Goal: Information Seeking & Learning: Understand process/instructions

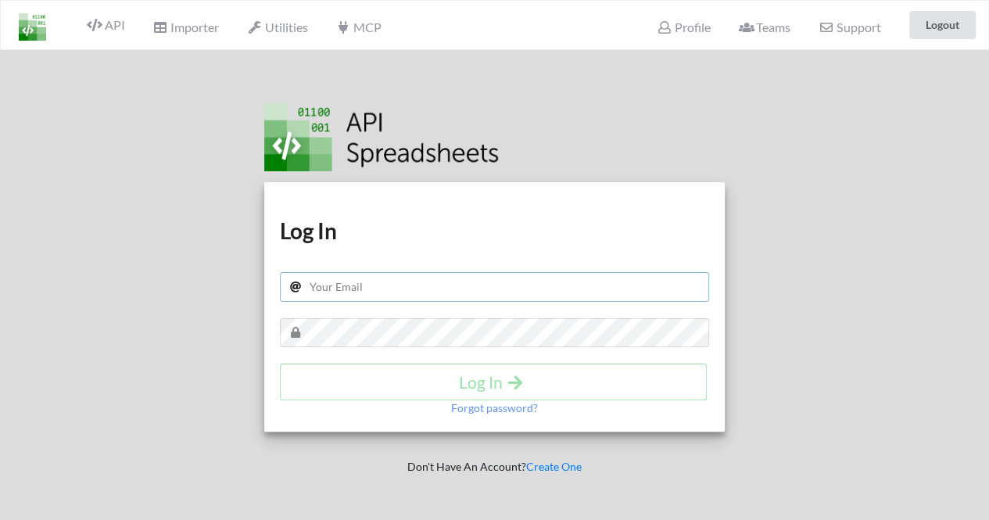
click at [402, 279] on input "text" at bounding box center [495, 287] width 430 height 30
click at [497, 243] on h1 "Log In" at bounding box center [495, 231] width 430 height 28
drag, startPoint x: 433, startPoint y: 314, endPoint x: 436, endPoint y: 296, distance: 18.4
click at [436, 296] on div "Download hidden Download hidden Log In Log In Forgot password?" at bounding box center [494, 307] width 461 height 250
click at [436, 296] on input "text" at bounding box center [495, 287] width 430 height 30
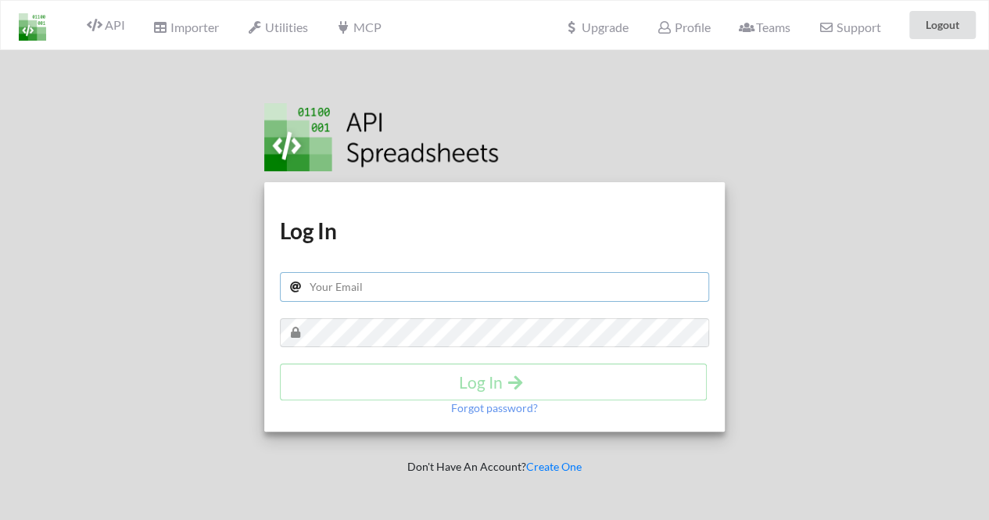
type input "[EMAIL_ADDRESS][DOMAIN_NAME]"
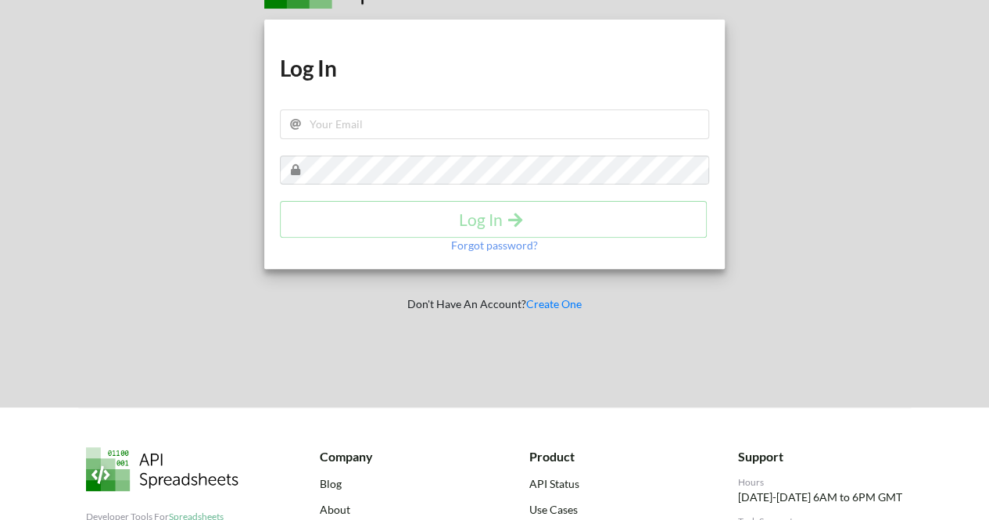
scroll to position [160, 0]
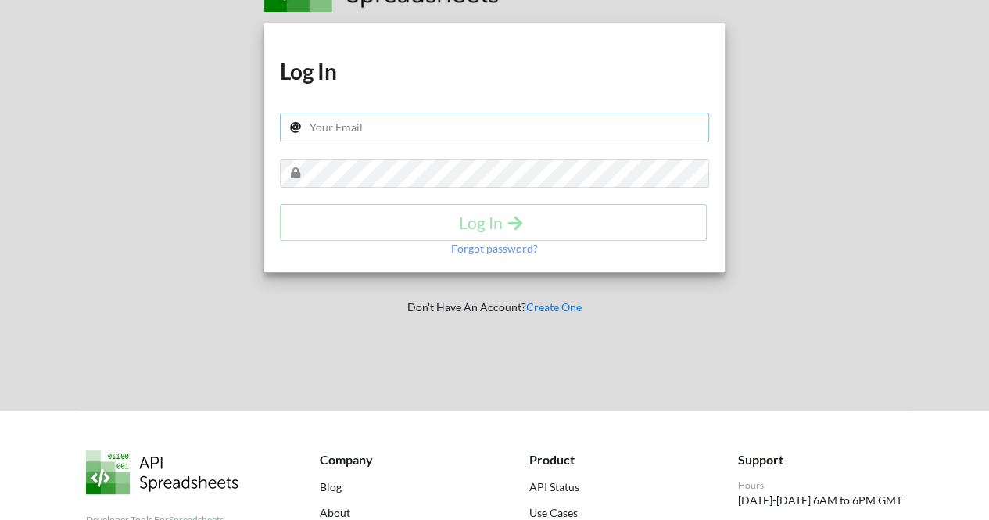
drag, startPoint x: 388, startPoint y: 132, endPoint x: 418, endPoint y: 189, distance: 63.7
click at [418, 189] on div "Download hidden Download hidden Log In Log In Forgot password?" at bounding box center [494, 148] width 461 height 250
type input "[EMAIL_ADDRESS][DOMAIN_NAME]"
click at [482, 248] on p "Forgot password?" at bounding box center [494, 249] width 87 height 16
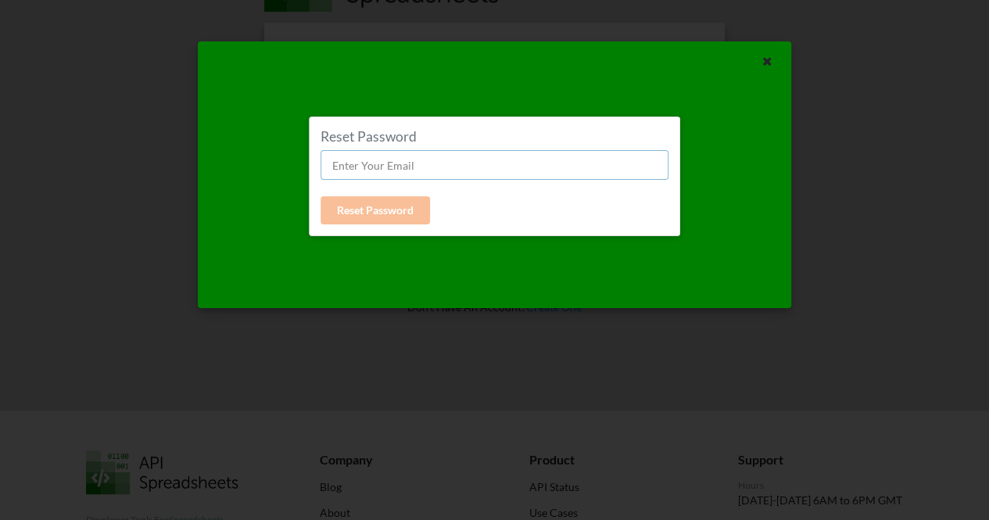
click at [428, 176] on input "text" at bounding box center [495, 165] width 348 height 30
type input "[EMAIL_ADDRESS][DOMAIN_NAME]"
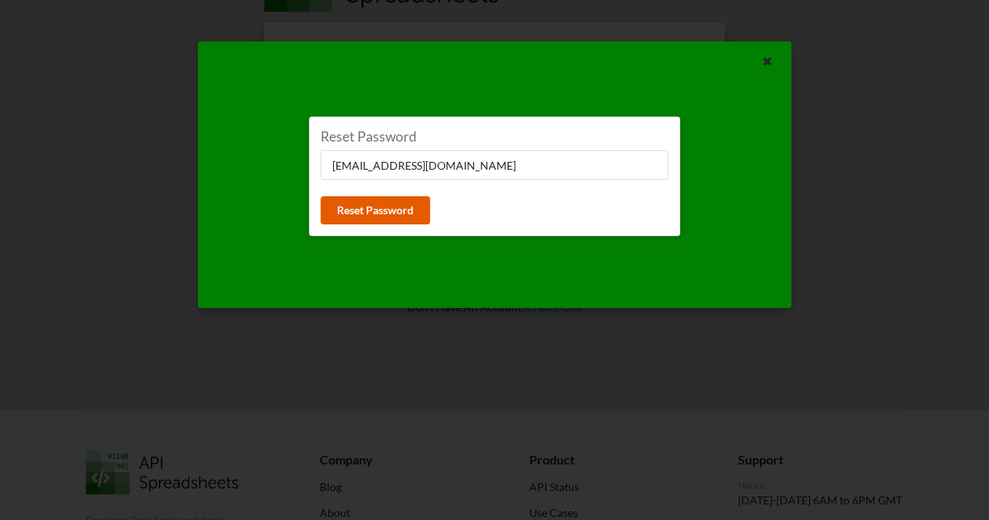
click at [369, 202] on button "Reset Password" at bounding box center [376, 210] width 110 height 28
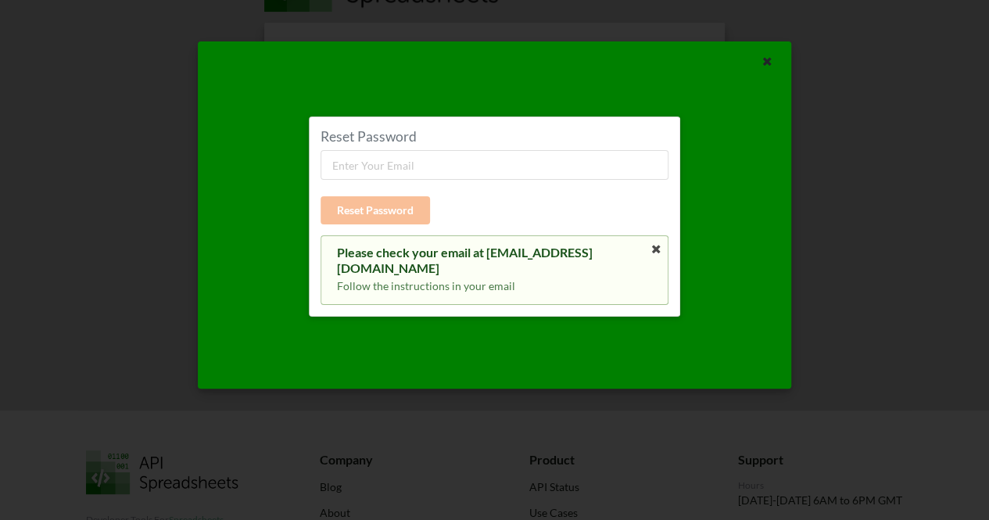
click at [421, 179] on div "Reset Password Reset Password Please check your email at srivastavaritij52@gmai…" at bounding box center [495, 216] width 348 height 177
click at [436, 158] on input "text" at bounding box center [495, 165] width 348 height 30
type input "[EMAIL_ADDRESS][DOMAIN_NAME]"
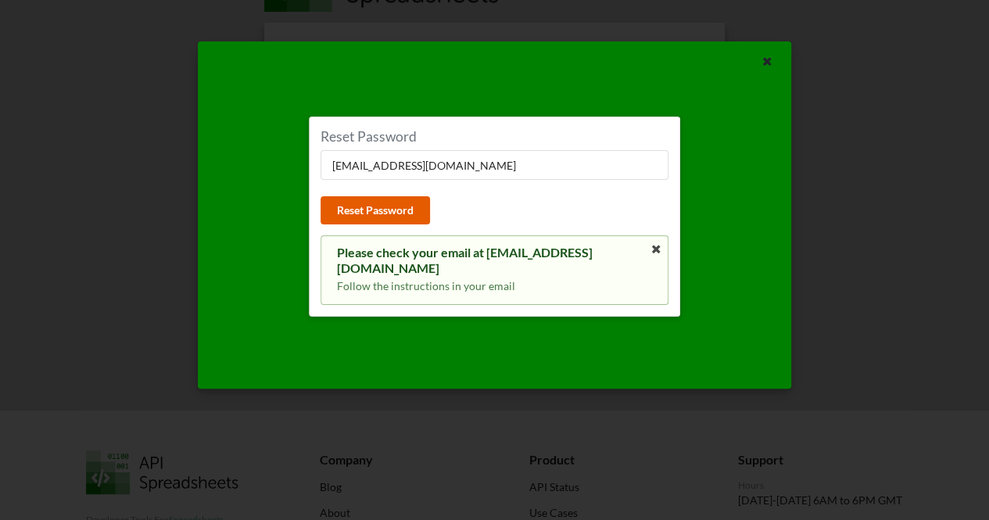
click at [397, 200] on button "Reset Password" at bounding box center [376, 210] width 110 height 28
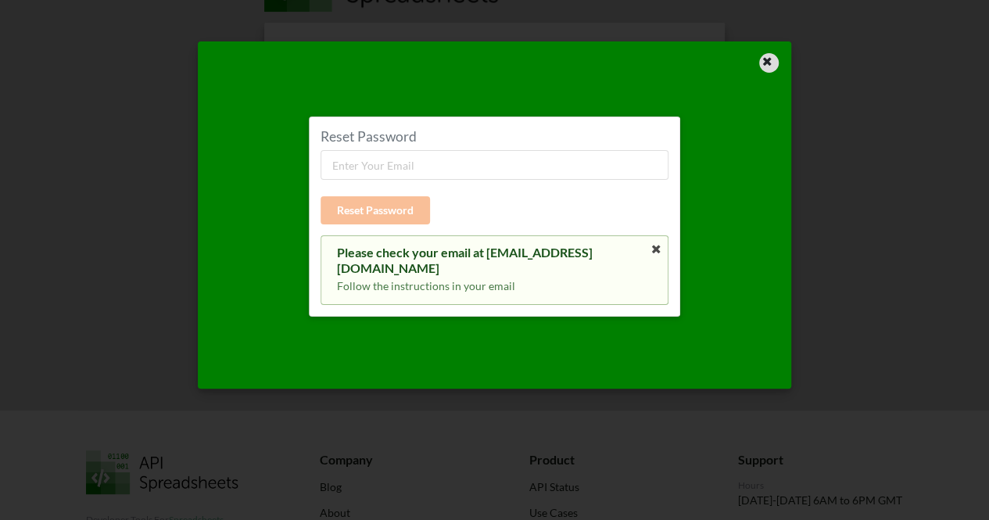
click at [777, 62] on div at bounding box center [769, 63] width 20 height 20
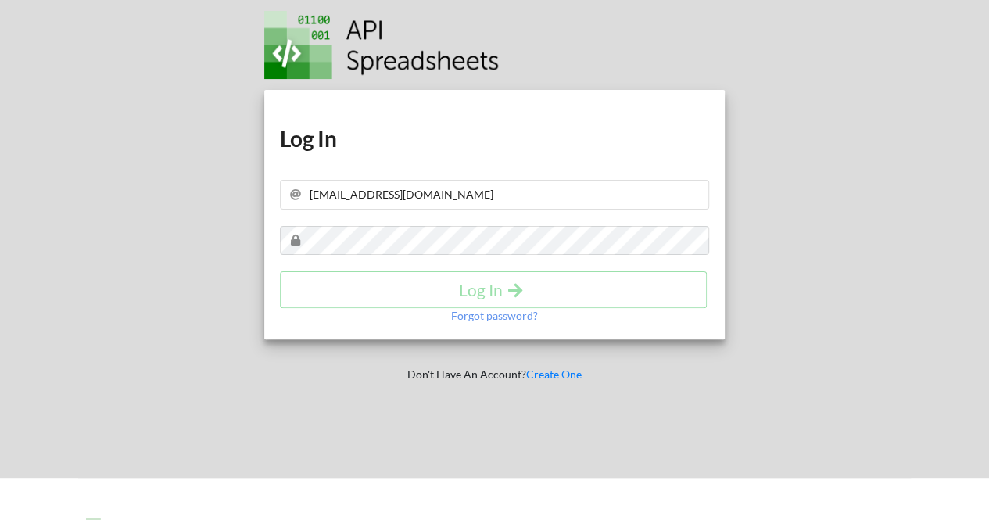
scroll to position [0, 0]
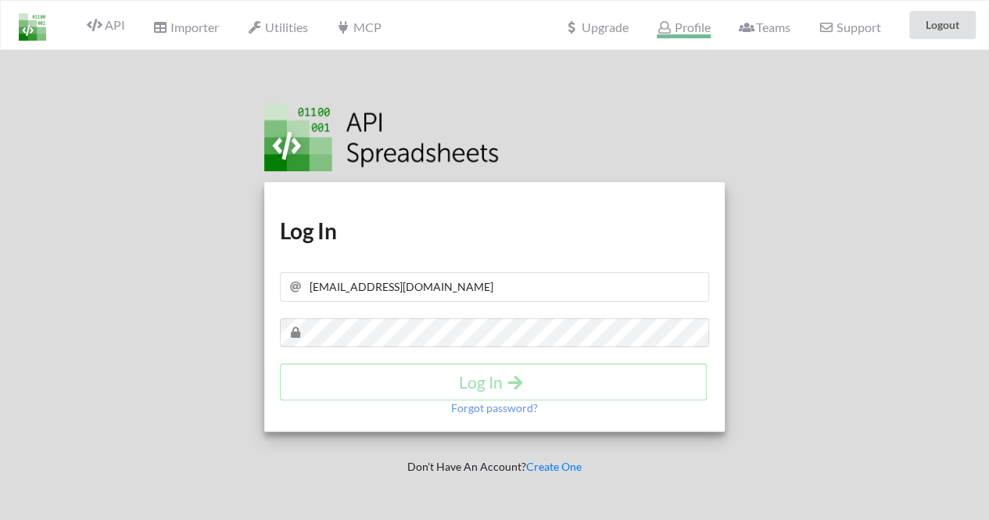
click at [668, 34] on span "Profile" at bounding box center [683, 29] width 53 height 19
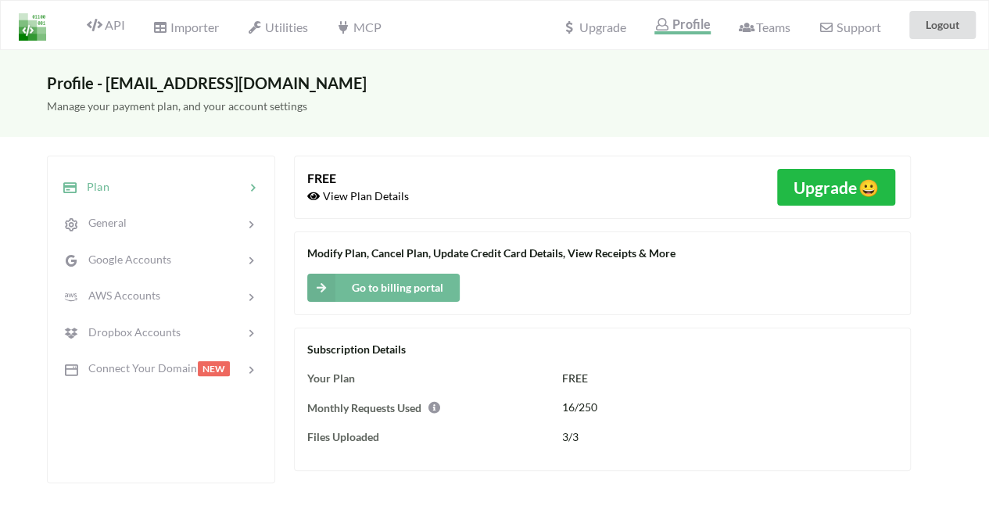
click at [590, 406] on span "16/250" at bounding box center [579, 406] width 35 height 13
click at [110, 26] on span "API" at bounding box center [106, 26] width 38 height 19
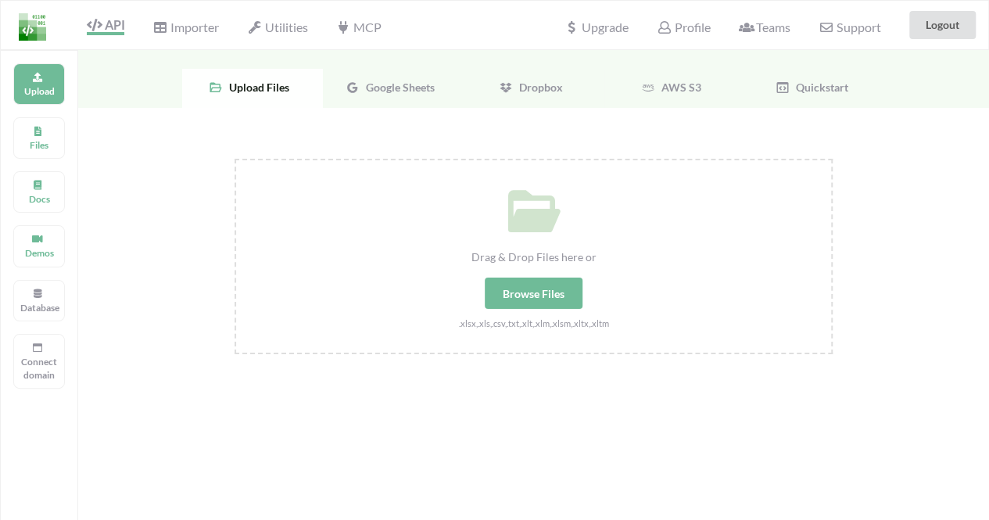
click at [397, 87] on span "Google Sheets" at bounding box center [397, 87] width 75 height 13
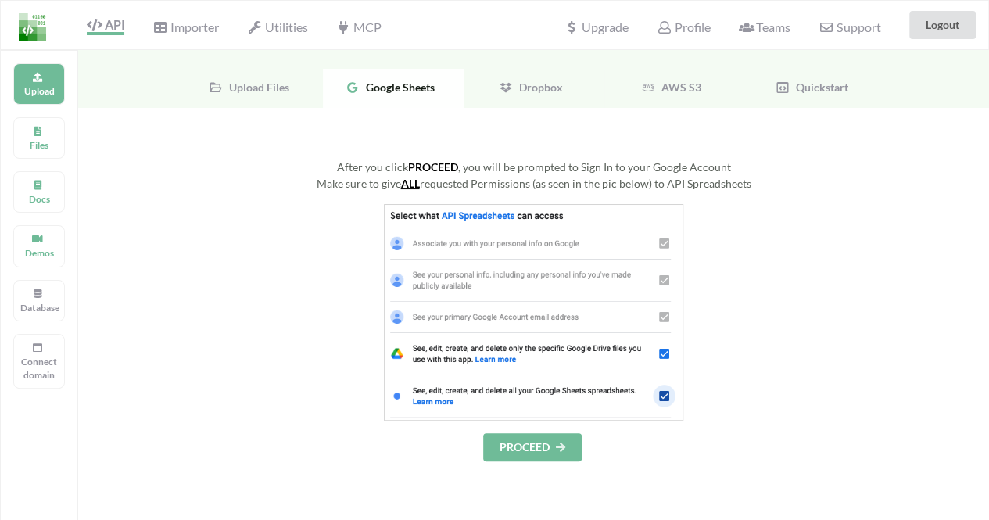
click at [539, 239] on img at bounding box center [534, 312] width 300 height 217
click at [533, 431] on div "After you click PROCEED , you will be prompted to Sign In to your Google Accoun…" at bounding box center [534, 310] width 598 height 303
click at [533, 439] on button "PROCEED" at bounding box center [532, 447] width 99 height 28
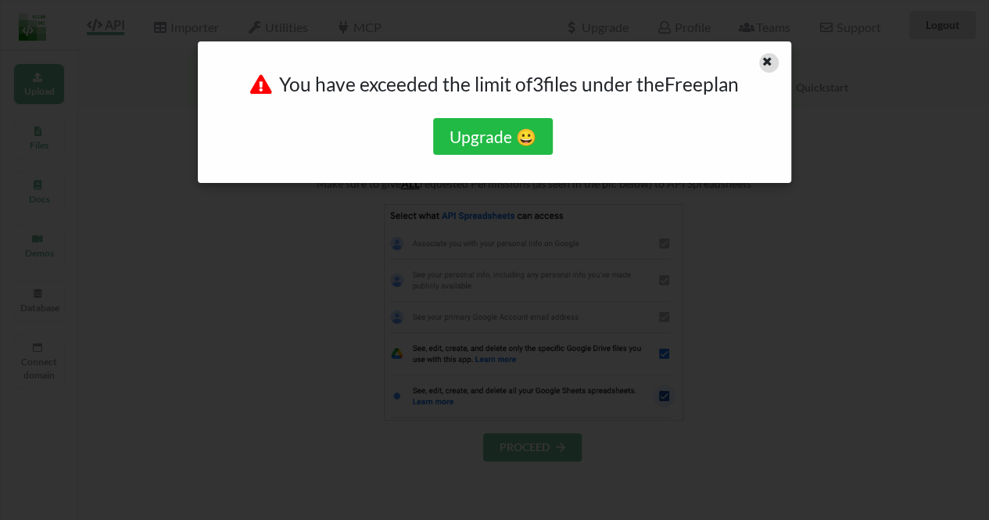
click at [771, 63] on icon at bounding box center [767, 59] width 13 height 11
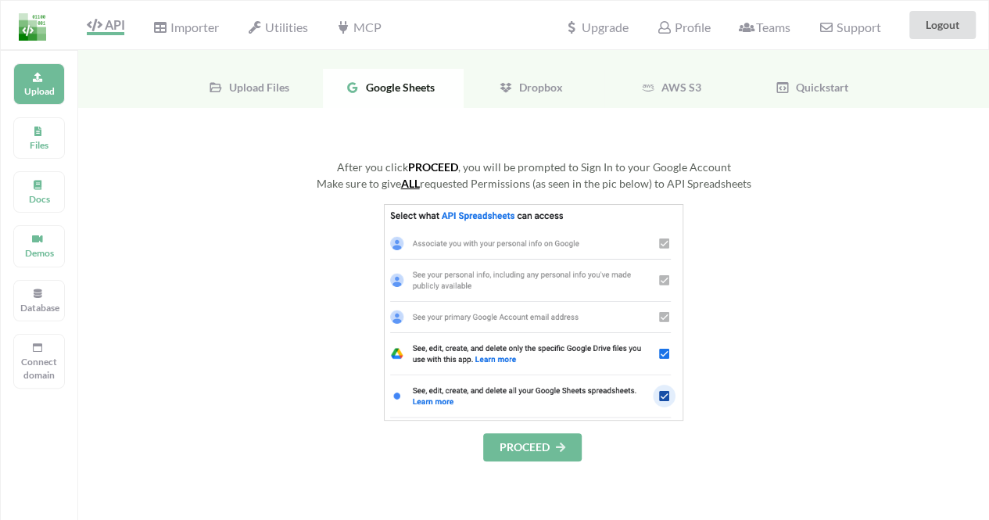
click at [263, 91] on span "Upload Files" at bounding box center [256, 87] width 66 height 13
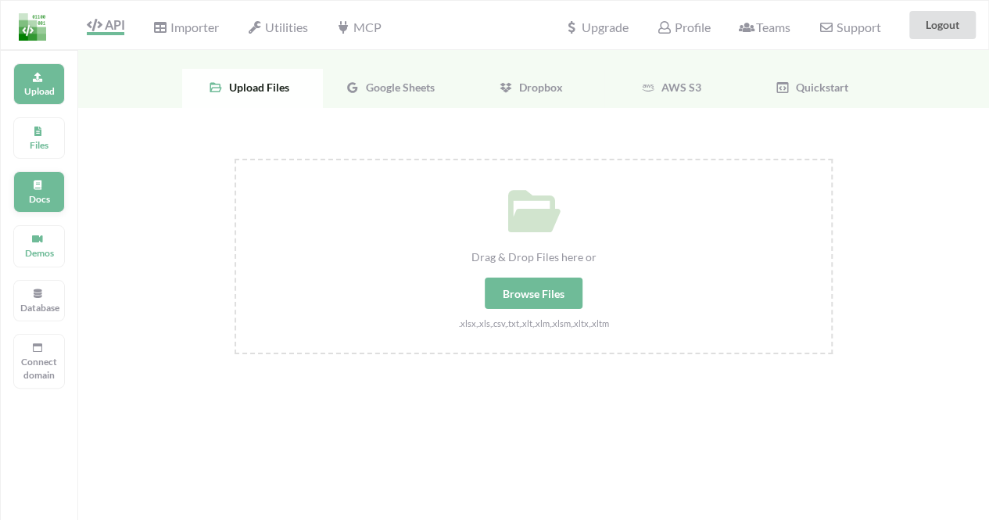
click at [24, 201] on p "Docs" at bounding box center [39, 198] width 38 height 13
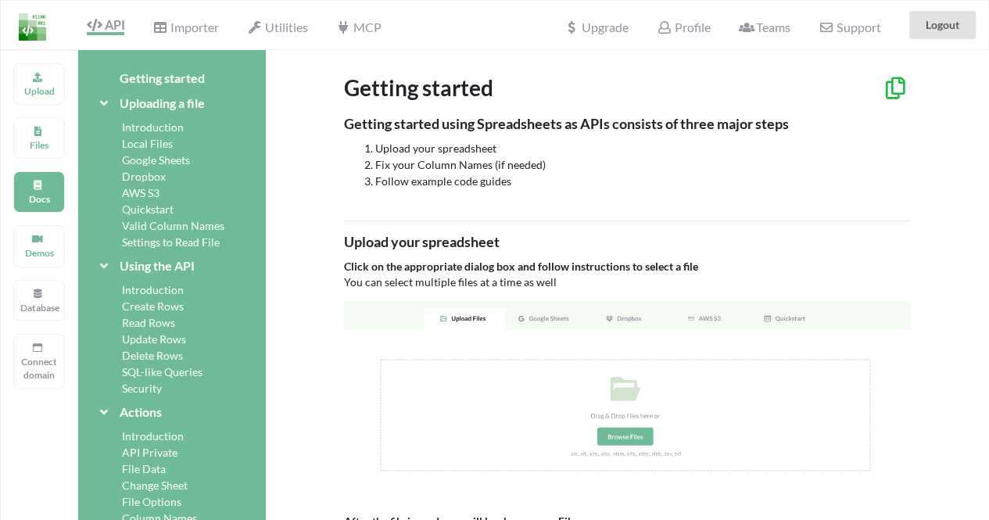
click at [42, 60] on div "Upload Files Docs Demos Database Connect domain" at bounding box center [39, 310] width 78 height 520
click at [41, 71] on icon at bounding box center [37, 74] width 11 height 9
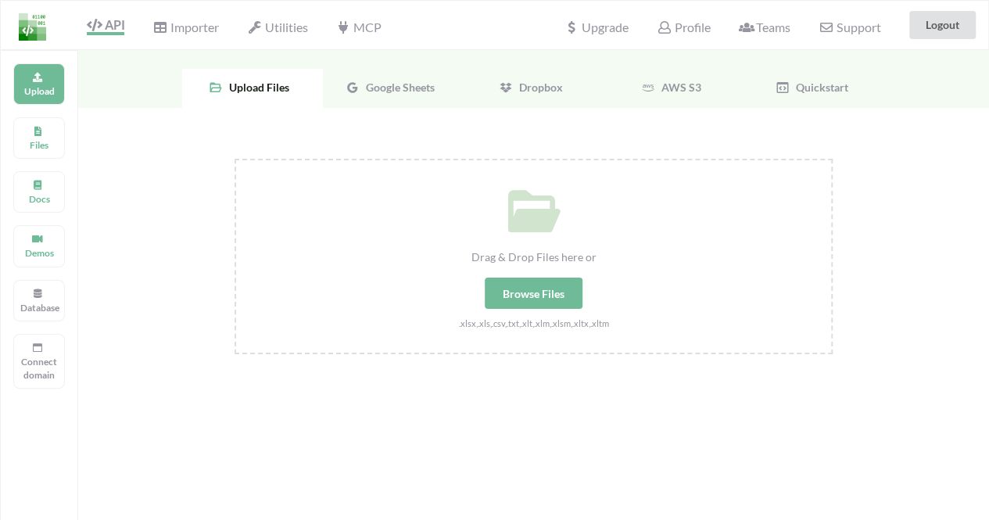
click at [397, 84] on span "Google Sheets" at bounding box center [397, 87] width 75 height 13
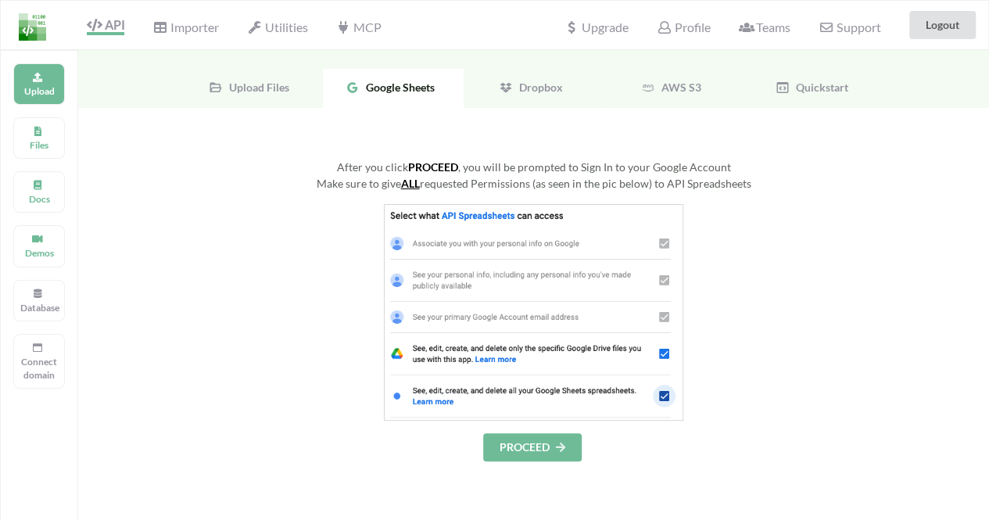
click at [575, 84] on div "Dropbox" at bounding box center [534, 88] width 141 height 39
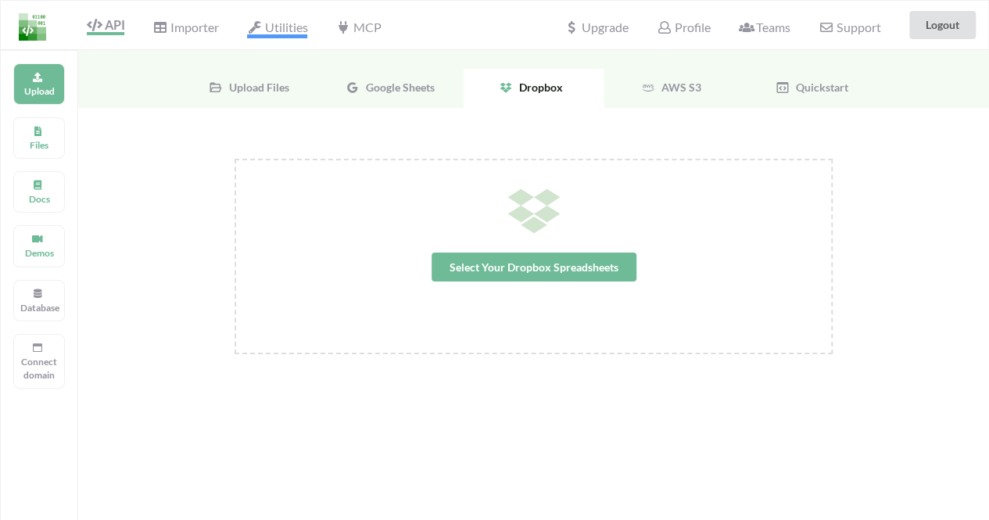
click at [291, 20] on span "Utilities" at bounding box center [277, 29] width 60 height 19
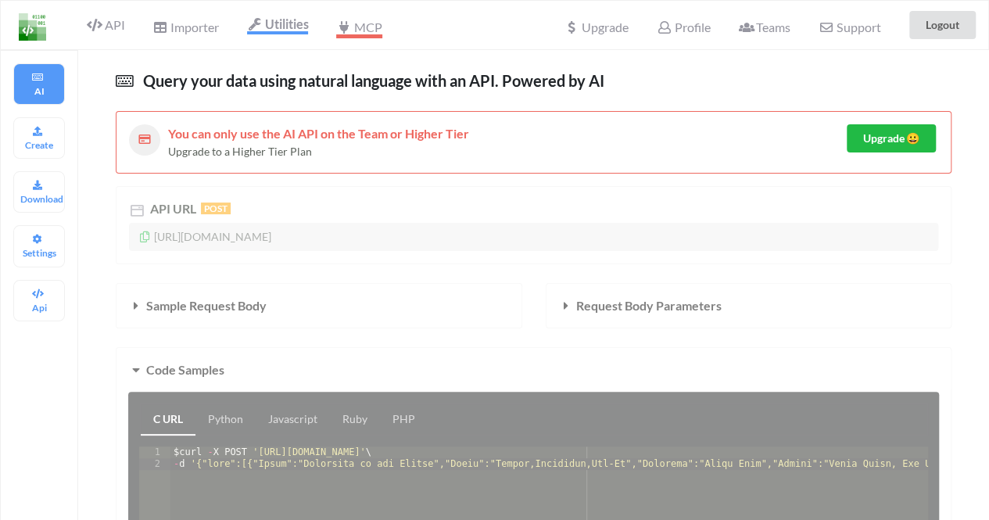
click at [380, 23] on span "MCP" at bounding box center [358, 29] width 45 height 19
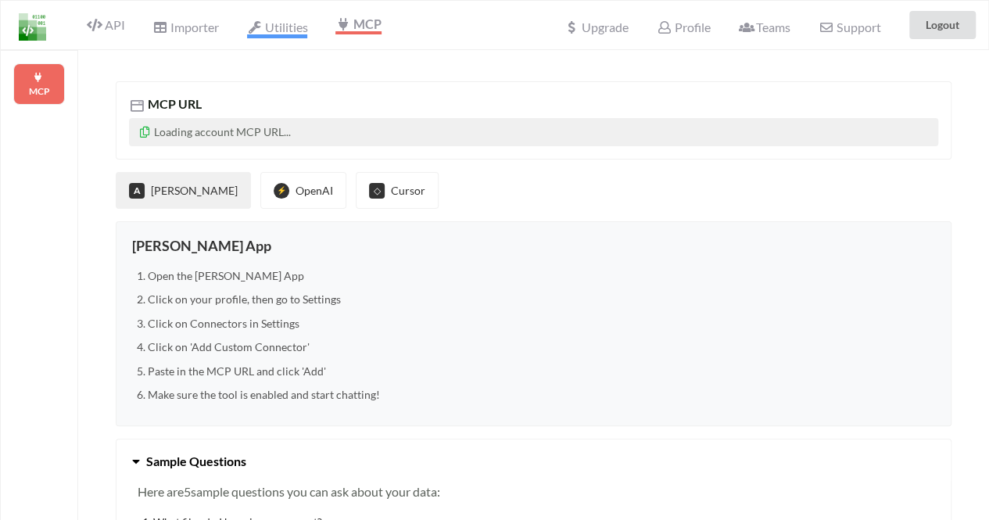
click at [303, 23] on span "Utilities" at bounding box center [277, 29] width 60 height 19
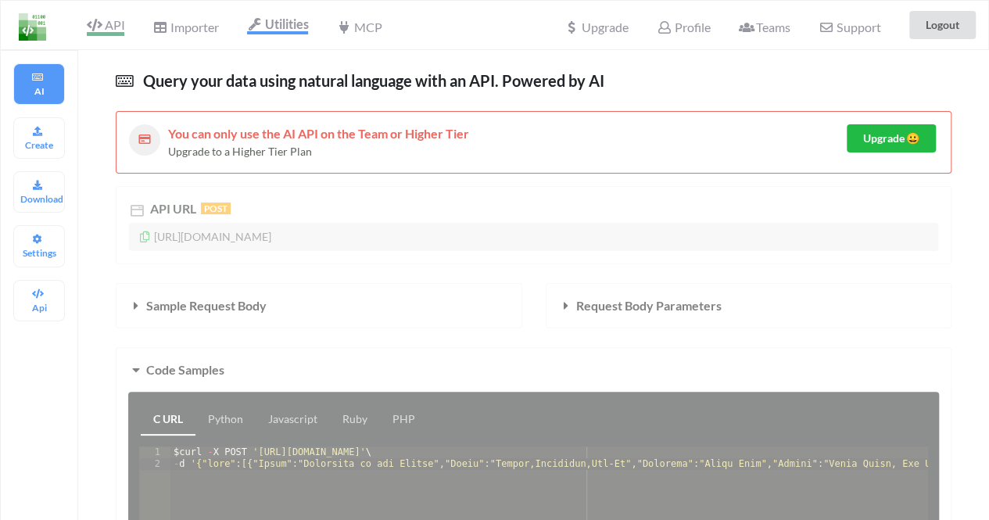
drag, startPoint x: 128, startPoint y: 16, endPoint x: 102, endPoint y: 25, distance: 28.0
click at [102, 25] on div "API" at bounding box center [99, 25] width 70 height 30
click at [102, 25] on icon at bounding box center [94, 25] width 15 height 13
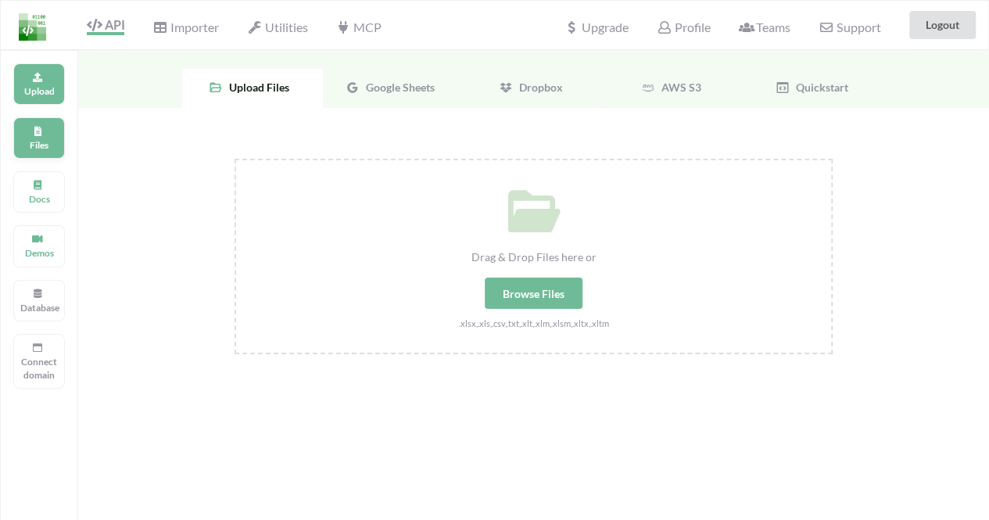
click at [33, 144] on p "Files" at bounding box center [39, 144] width 38 height 13
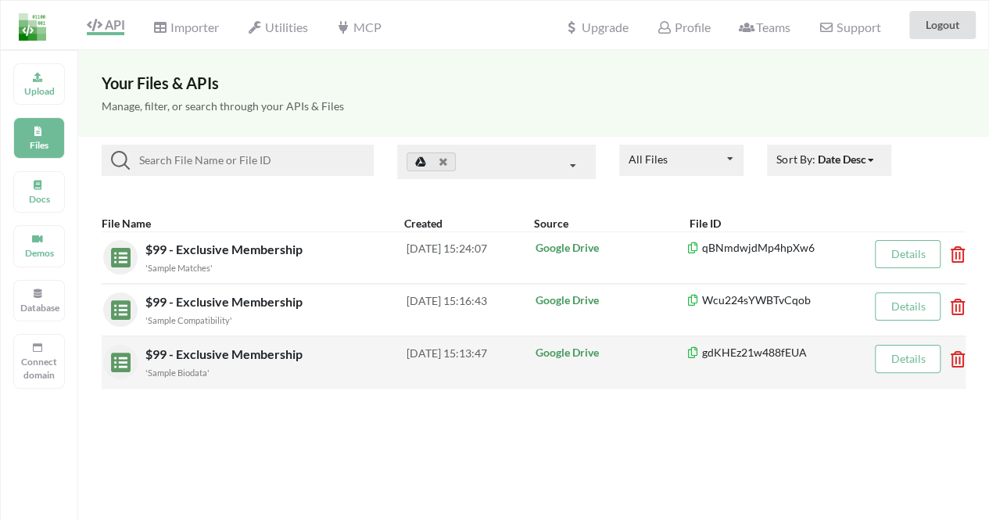
click at [235, 359] on span "$99 - Exclusive Membership" at bounding box center [225, 354] width 160 height 15
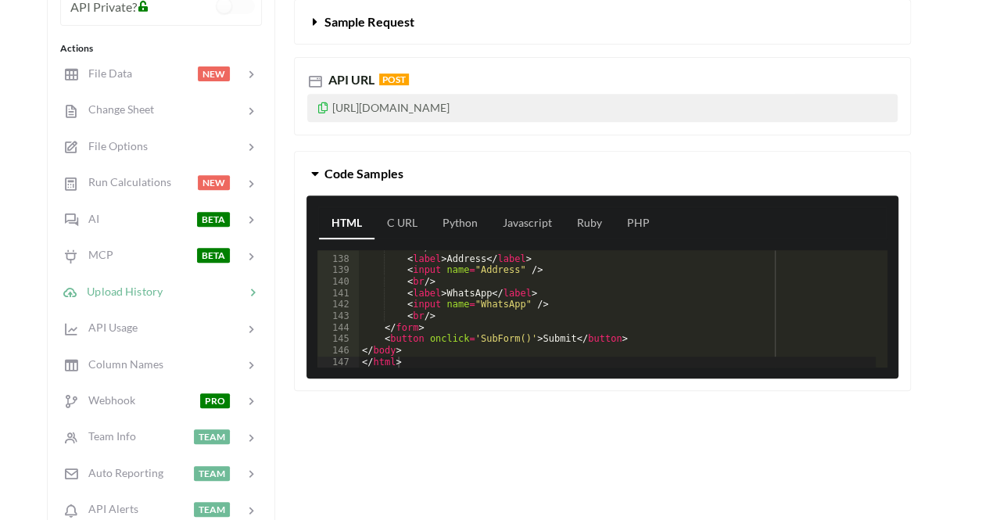
scroll to position [287, 0]
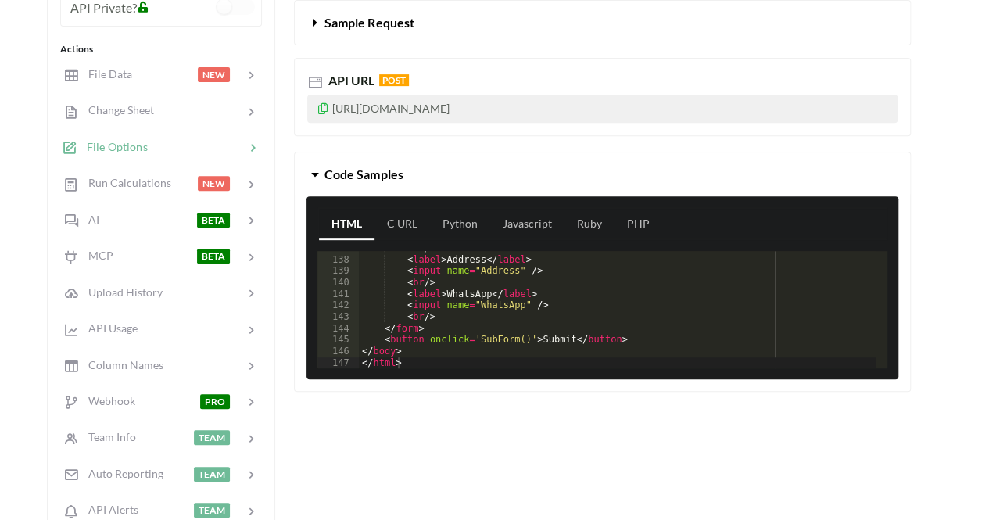
click at [221, 146] on div at bounding box center [196, 147] width 97 height 18
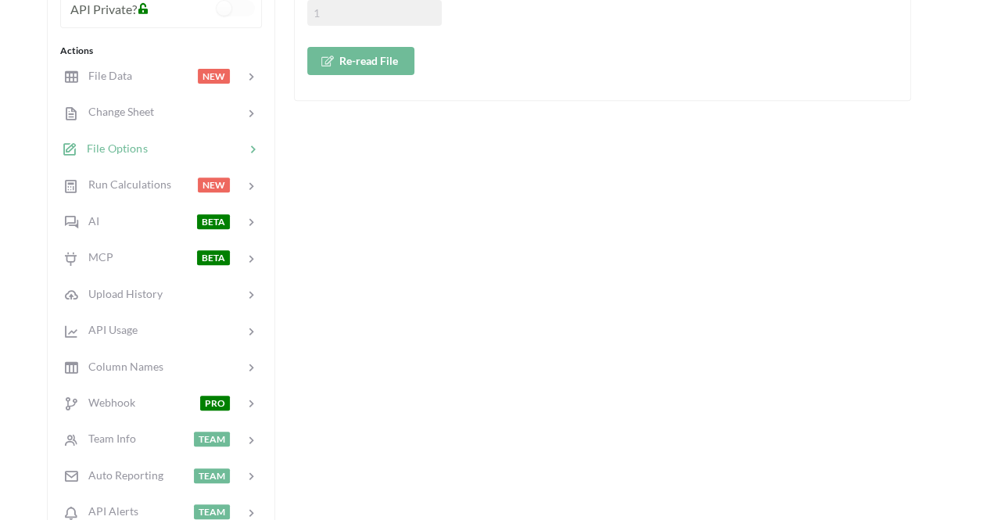
scroll to position [288, 0]
click at [251, 93] on div "Change Sheet" at bounding box center [161, 111] width 206 height 37
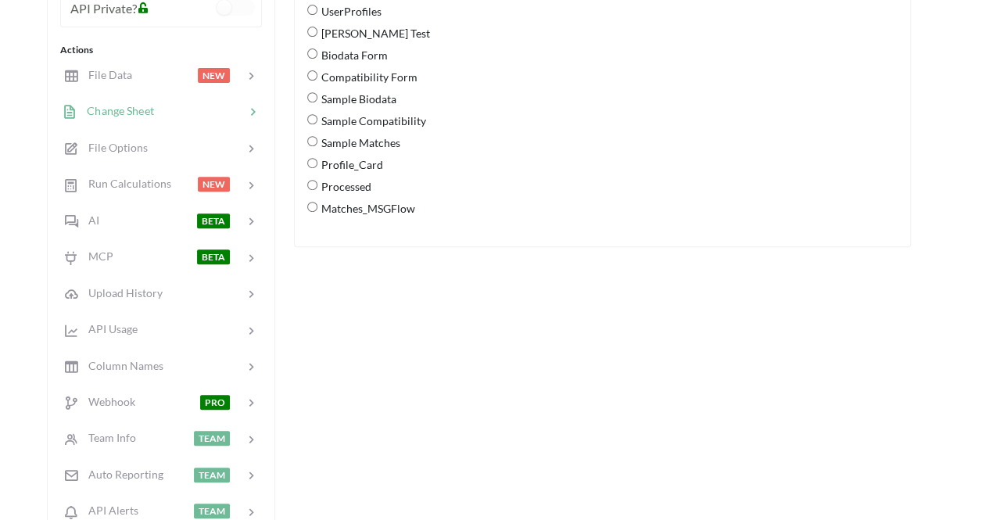
scroll to position [150, 0]
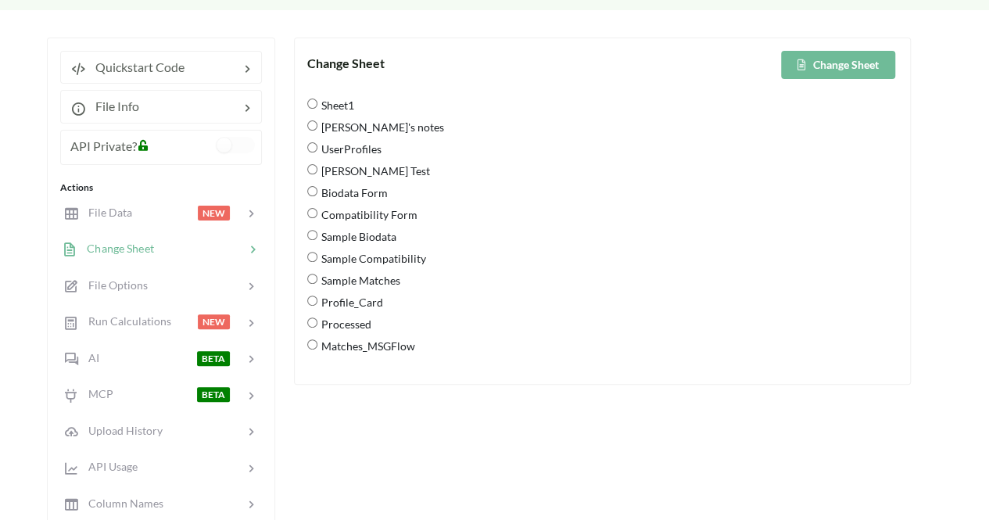
click at [315, 189] on Form "Biodata Form" at bounding box center [312, 191] width 10 height 10
radio Form "true"
click at [853, 64] on button "Change Sheet" at bounding box center [838, 65] width 114 height 28
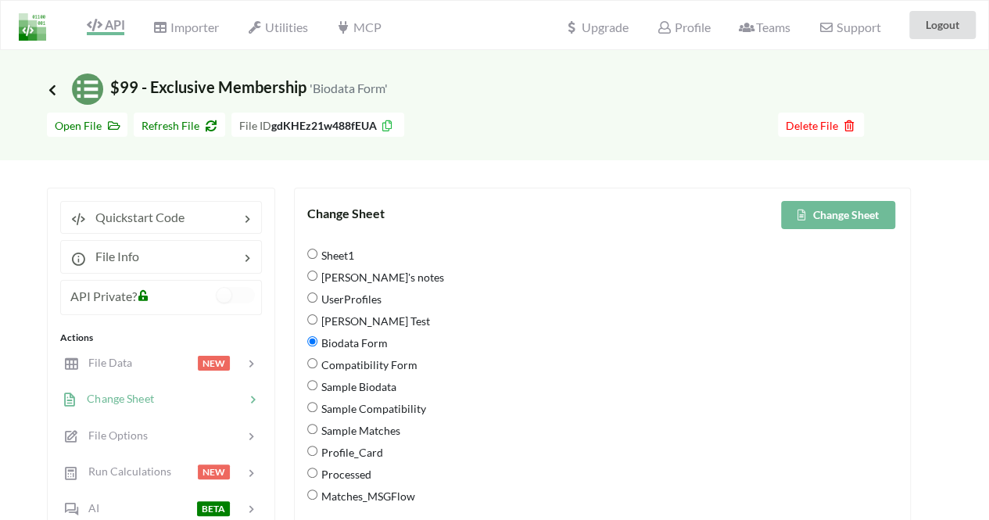
click at [51, 90] on icon at bounding box center [52, 89] width 14 height 13
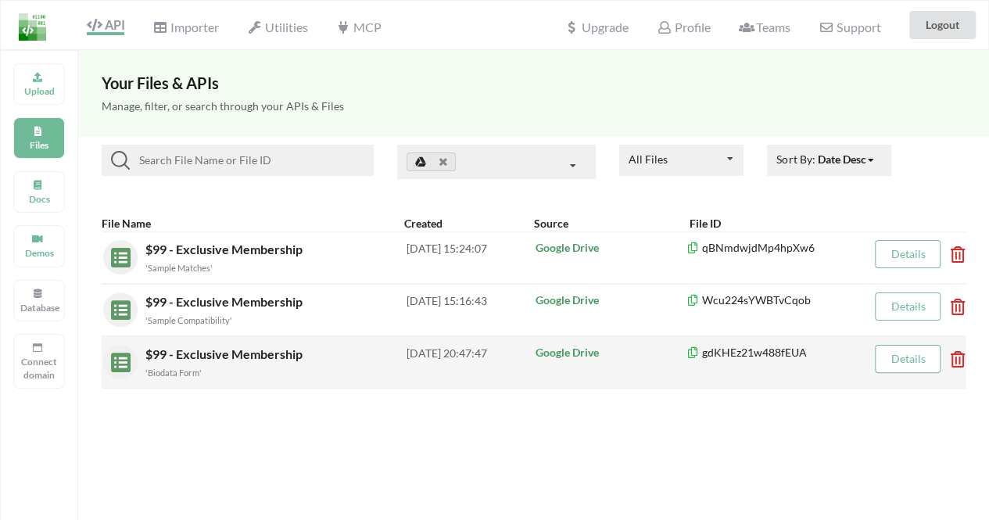
click at [225, 365] on div "'Biodata Form'" at bounding box center [275, 372] width 261 height 16
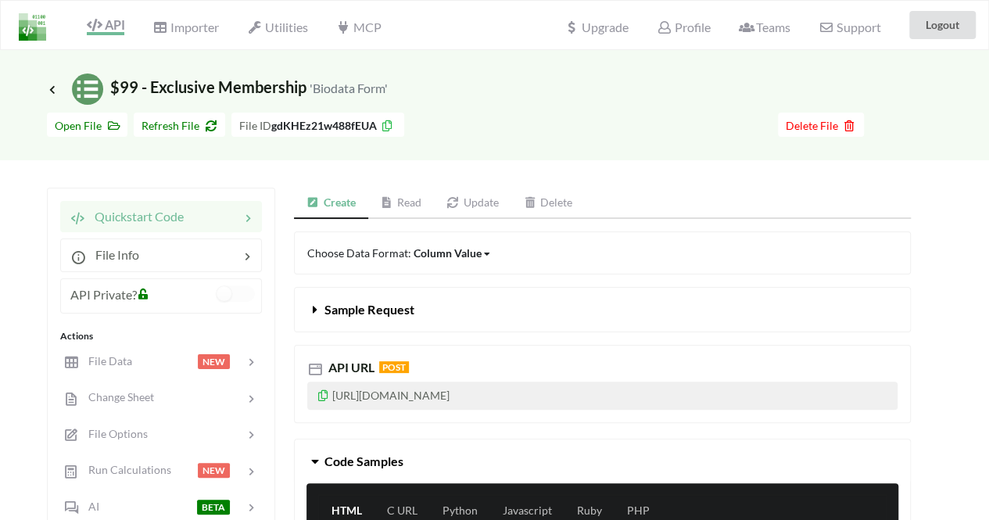
click at [427, 201] on link "Read" at bounding box center [401, 203] width 66 height 31
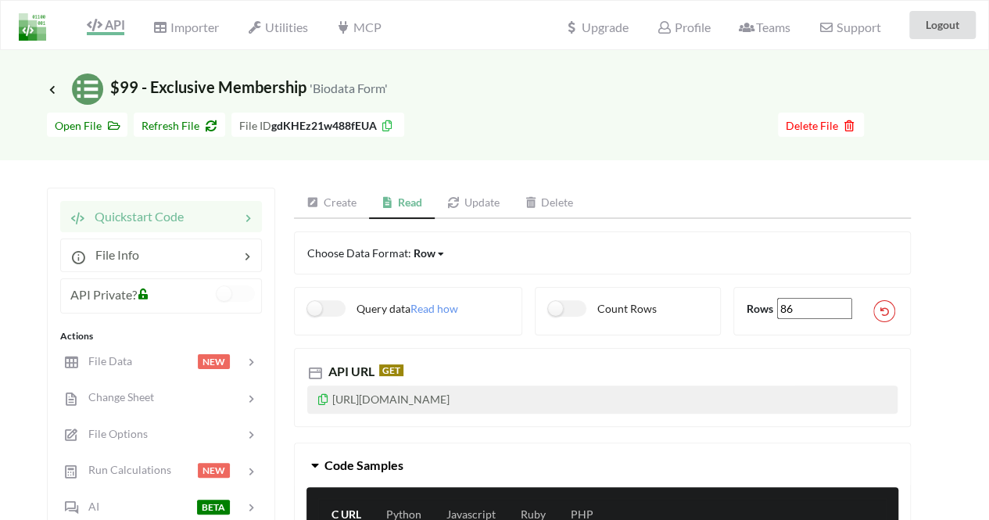
click at [318, 397] on icon at bounding box center [323, 397] width 13 height 11
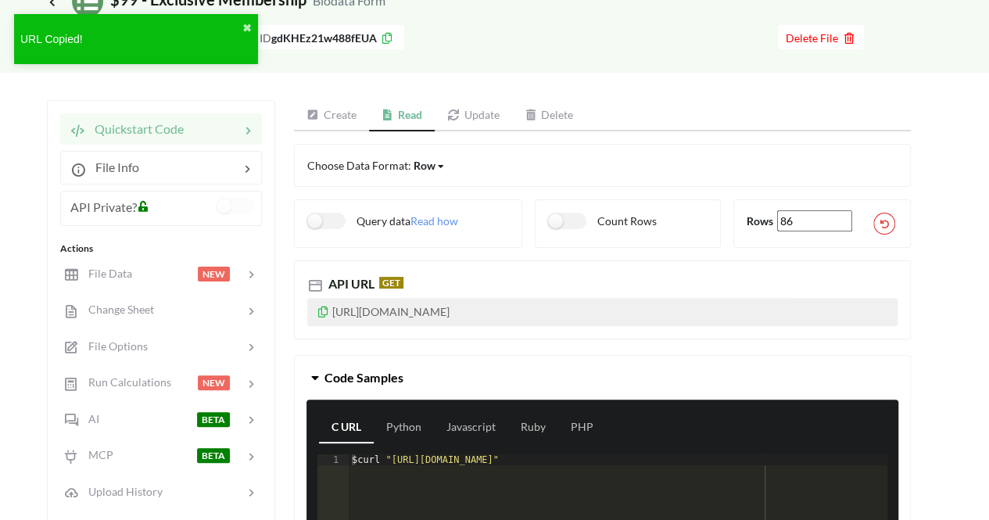
scroll to position [88, 0]
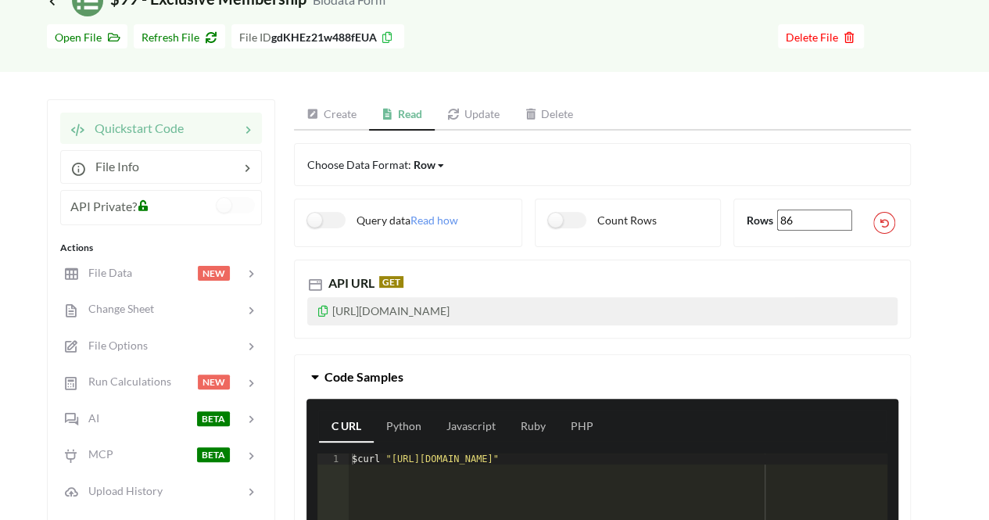
click at [323, 311] on icon at bounding box center [323, 308] width 13 height 11
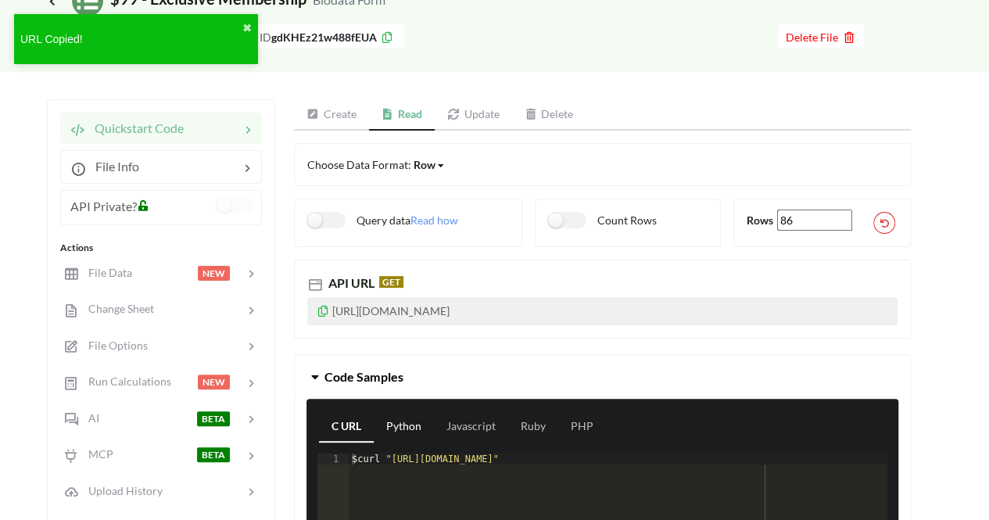
click at [424, 427] on link "Python" at bounding box center [404, 426] width 60 height 31
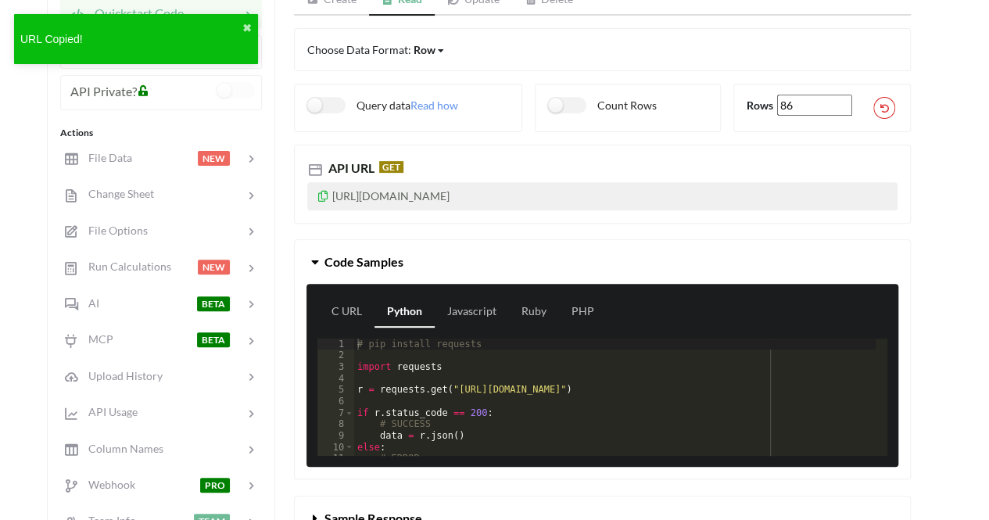
scroll to position [204, 0]
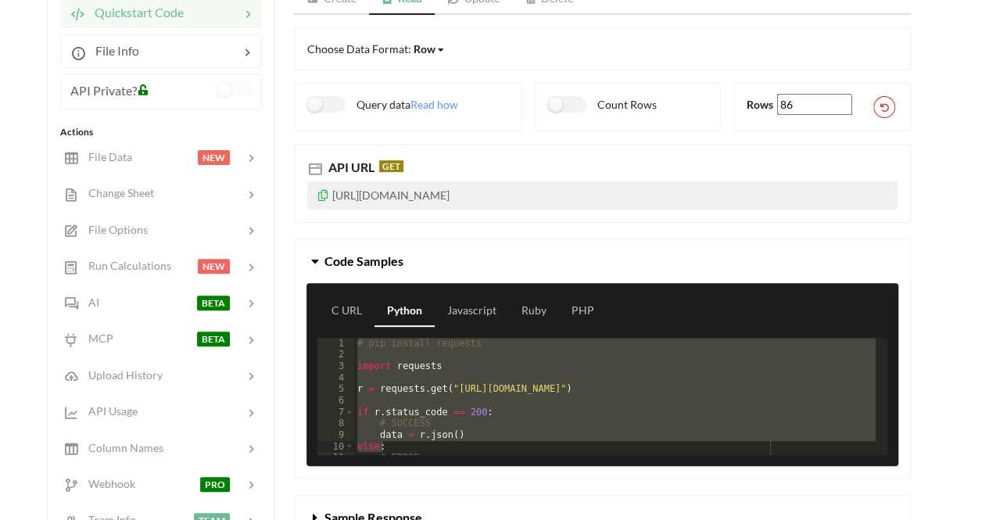
drag, startPoint x: 355, startPoint y: 340, endPoint x: 410, endPoint y: 450, distance: 122.4
click at [410, 450] on div "# pip install requests import requests r = requests . get ( "https://api.apispr…" at bounding box center [615, 408] width 522 height 140
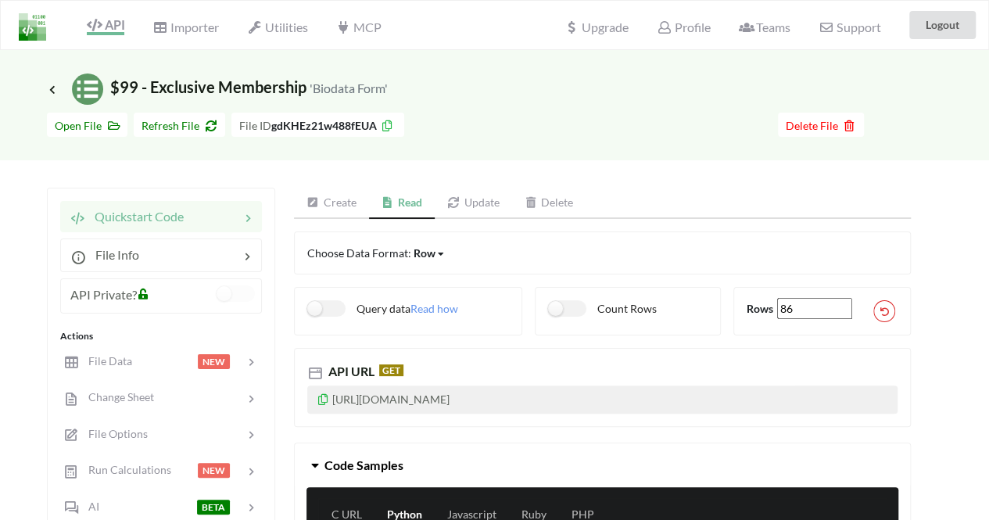
drag, startPoint x: 41, startPoint y: 90, endPoint x: 53, endPoint y: 82, distance: 14.8
click at [53, 82] on div "Icon Link $99 - Exclusive Membership 'Biodata Form'" at bounding box center [494, 77] width 989 height 55
click at [53, 82] on span "Icon Link $99 - Exclusive Membership 'Biodata Form'" at bounding box center [217, 86] width 341 height 19
click at [52, 95] on icon at bounding box center [52, 89] width 14 height 13
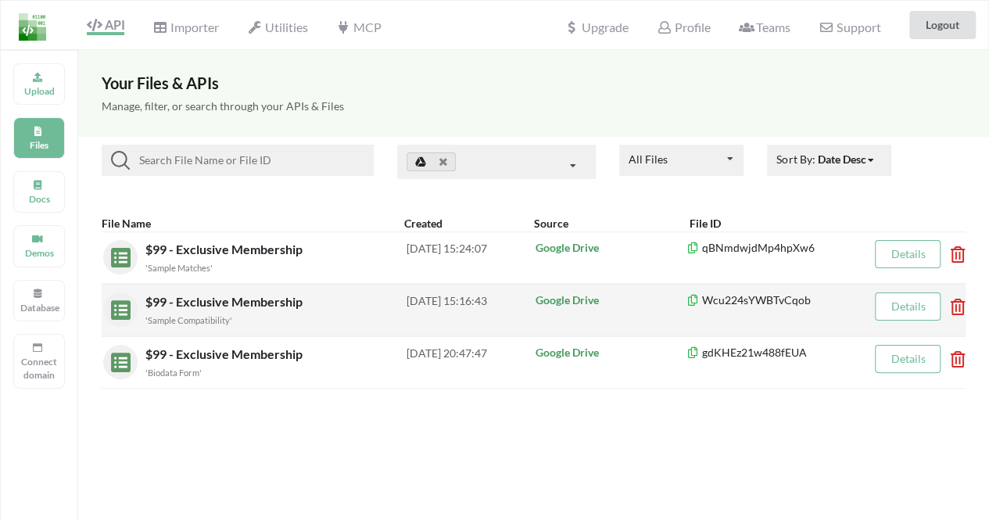
click at [244, 314] on div "'Sample Compatibility'" at bounding box center [275, 319] width 261 height 16
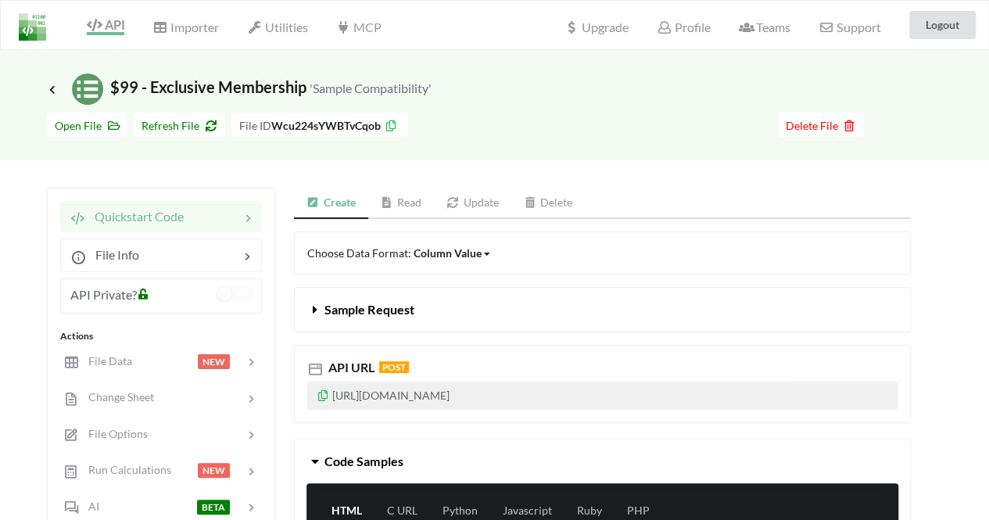
scroll to position [135, 0]
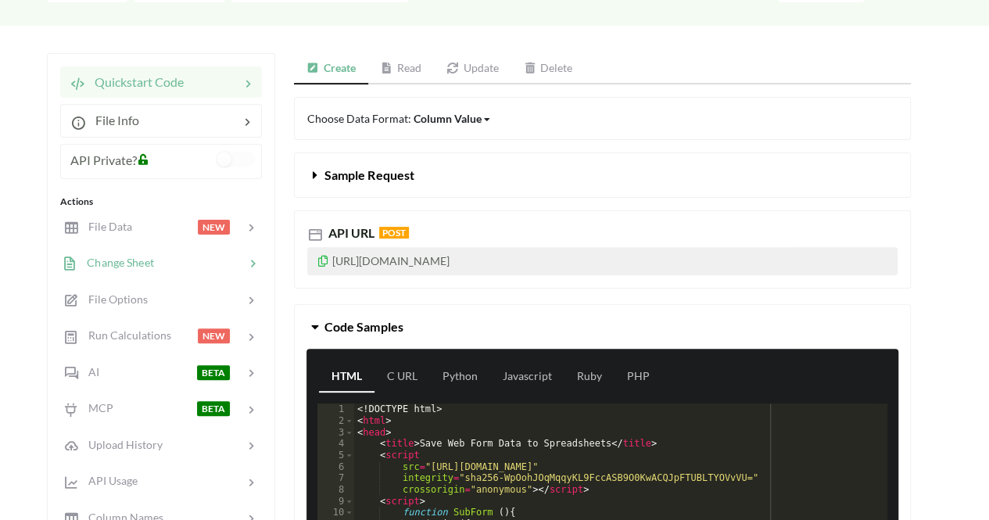
click at [216, 261] on div at bounding box center [199, 263] width 91 height 18
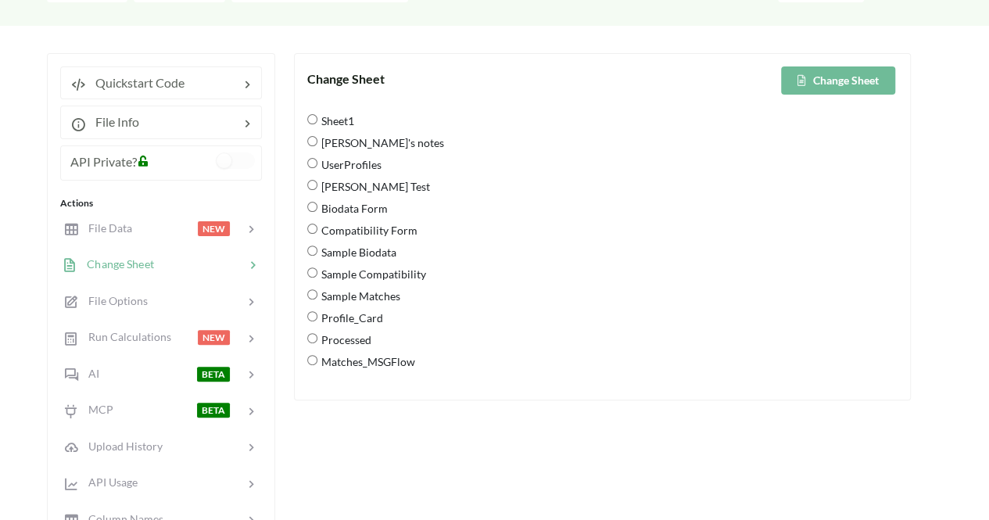
click at [316, 228] on Form "Compatibility Form" at bounding box center [312, 229] width 10 height 10
radio Form "true"
click at [832, 86] on button "Change Sheet" at bounding box center [838, 80] width 114 height 28
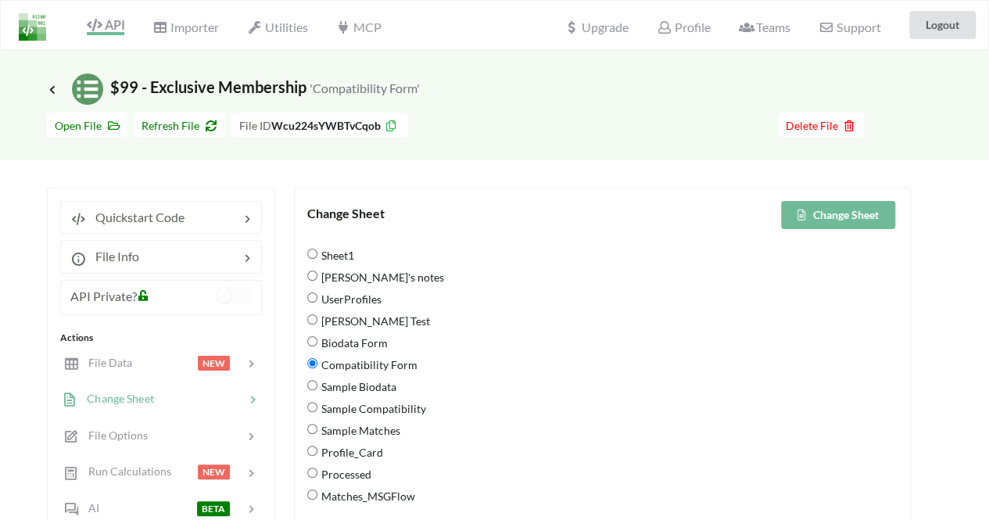
click at [47, 98] on h3 "Icon Link $99 - Exclusive Membership 'Compatibility Form'" at bounding box center [233, 89] width 373 height 31
click at [53, 87] on icon at bounding box center [52, 89] width 14 height 13
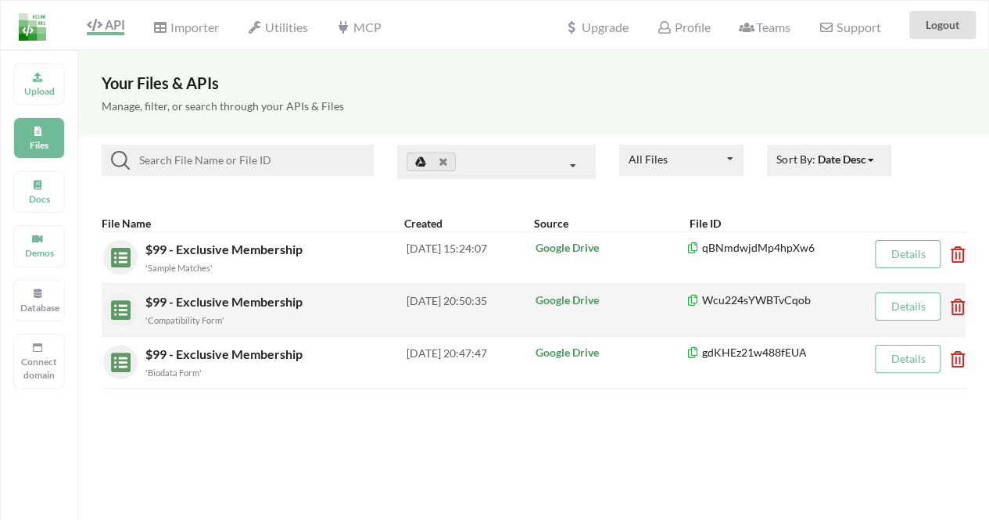
click at [278, 315] on div "'Compatibility Form'" at bounding box center [275, 319] width 261 height 16
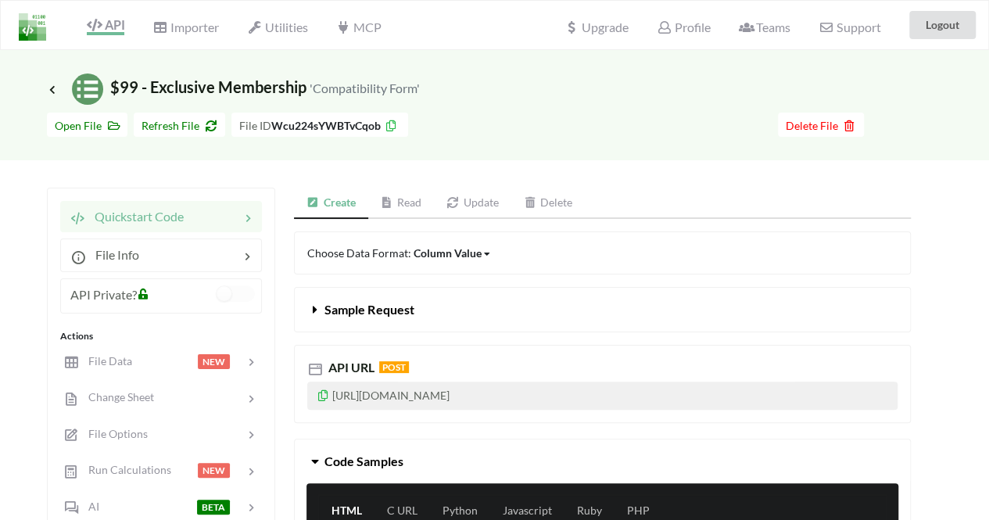
click at [400, 212] on link "Read" at bounding box center [401, 203] width 66 height 31
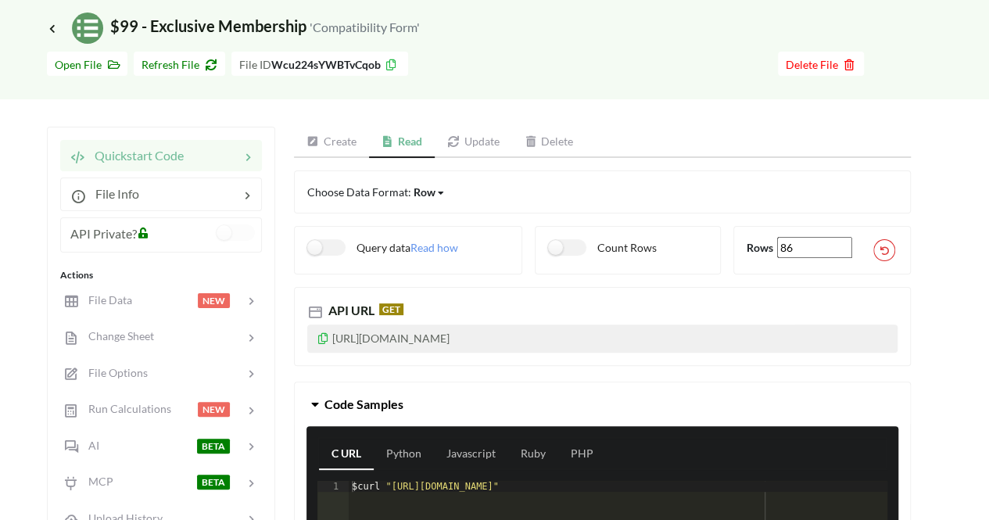
scroll to position [63, 0]
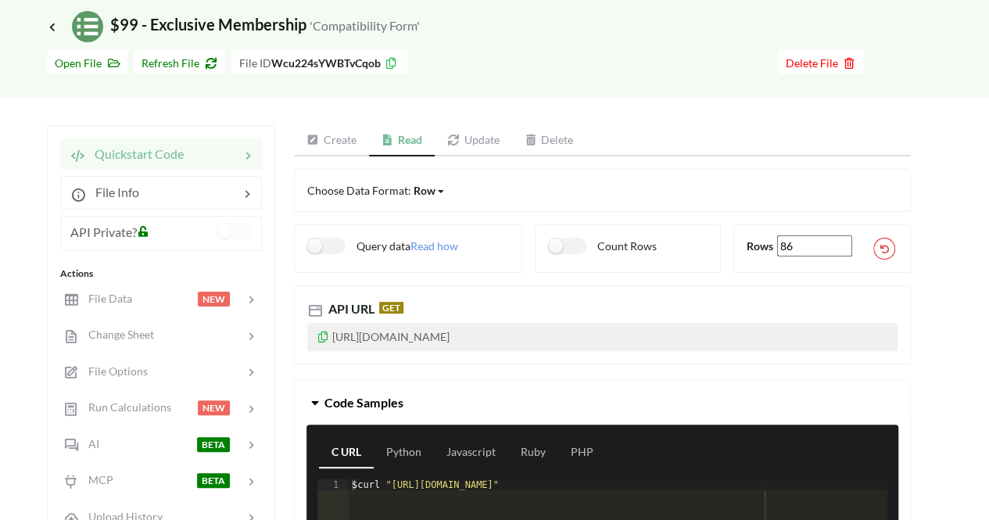
click at [321, 343] on p "https://api.apispreadsheets.com/data/Wcu224sYWBTvCqob/" at bounding box center [602, 337] width 591 height 28
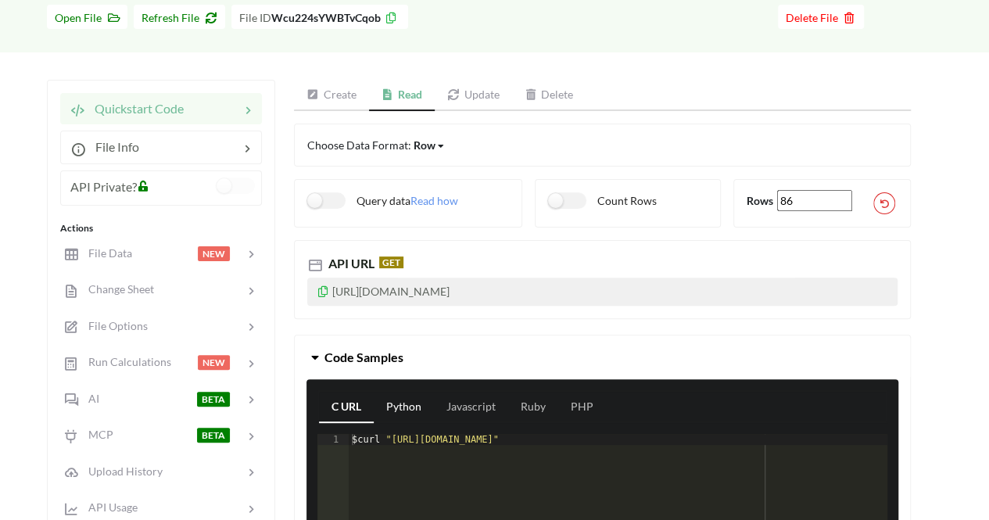
click at [398, 401] on link "Python" at bounding box center [404, 407] width 60 height 31
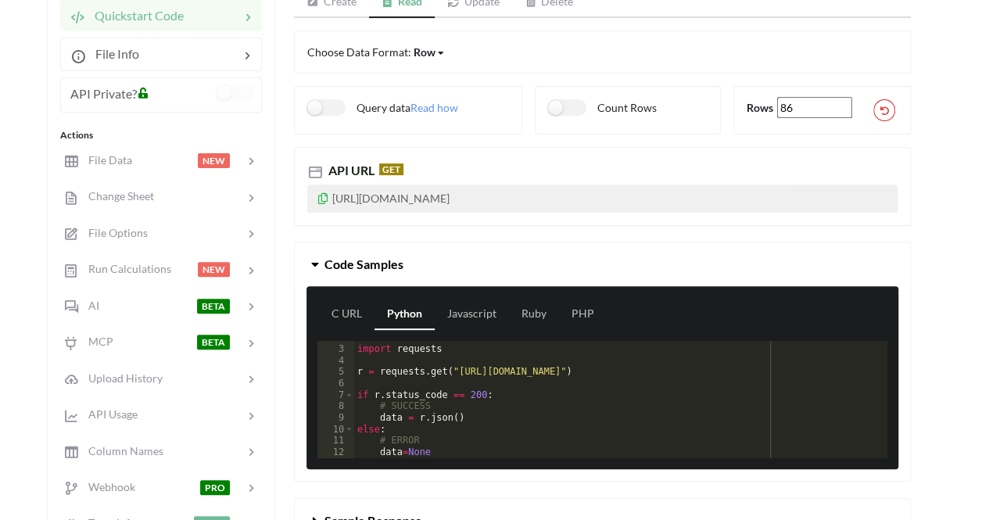
scroll to position [208, 0]
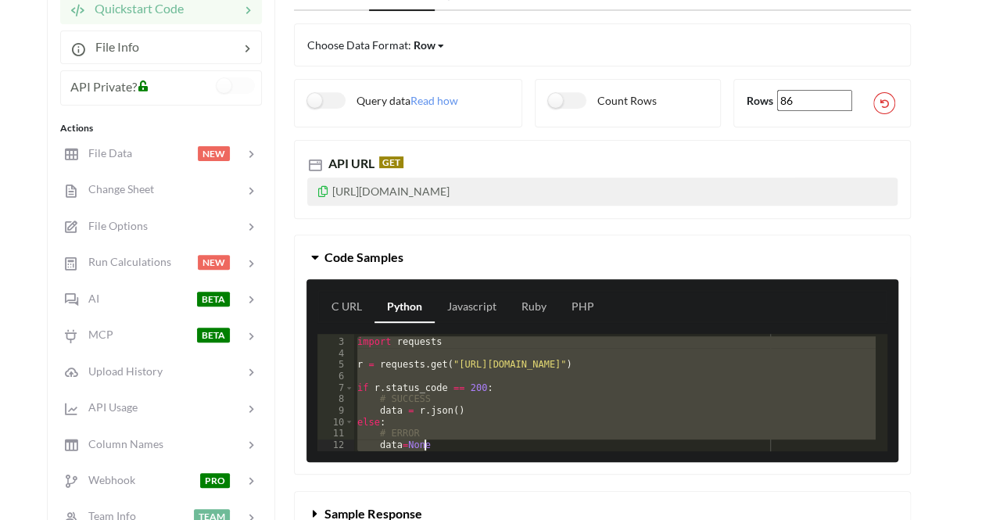
drag, startPoint x: 357, startPoint y: 337, endPoint x: 456, endPoint y: 454, distance: 153.1
click at [456, 454] on div "C URL Python Javascript Ruby PHP 2 3 4 5 6 7 8 9 10 11 12 import requests r = r…" at bounding box center [603, 370] width 592 height 183
